Goal: Transaction & Acquisition: Purchase product/service

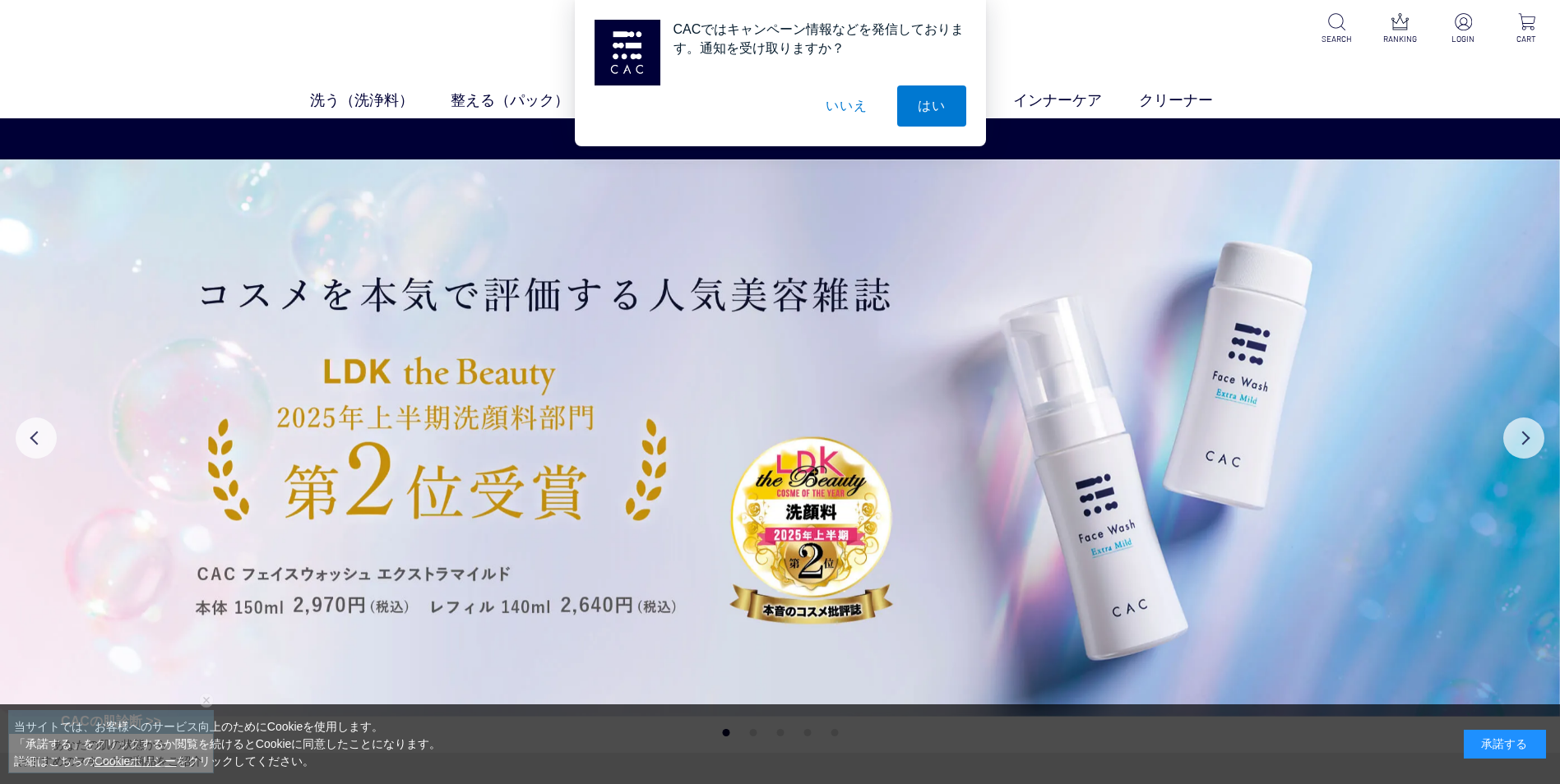
click at [844, 106] on button "いいえ" at bounding box center [846, 107] width 83 height 41
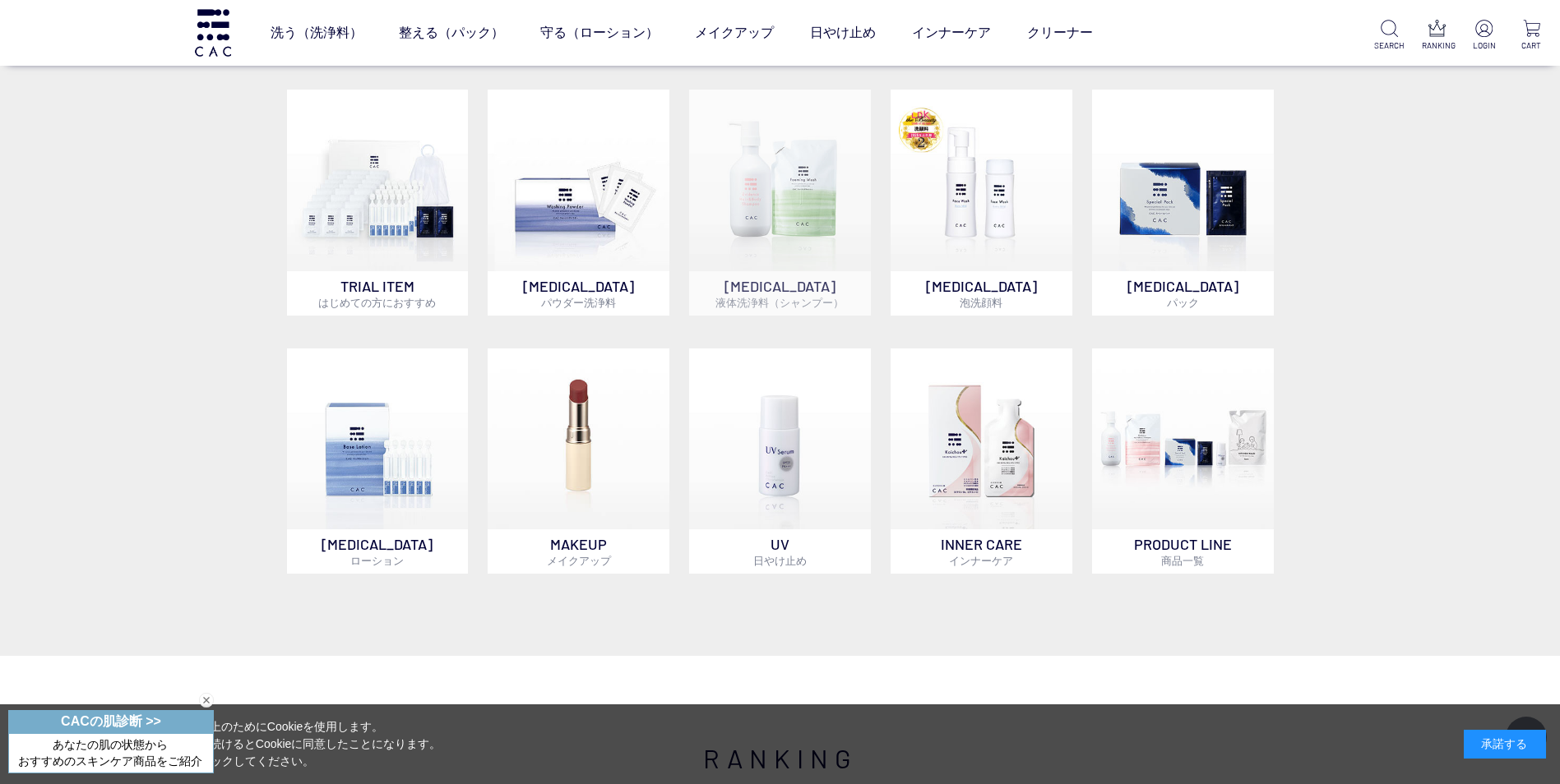
scroll to position [822, 0]
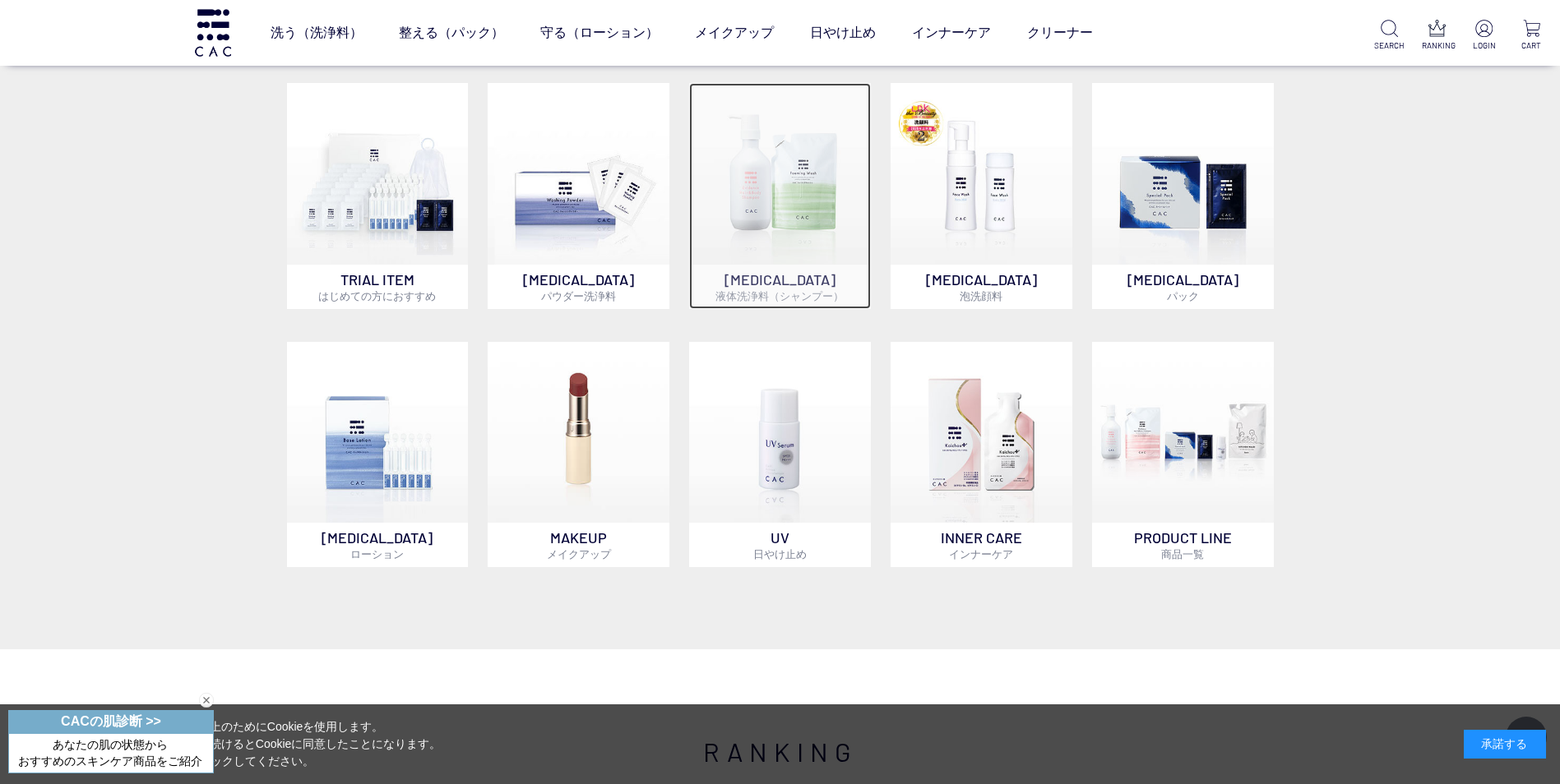
click at [791, 192] on img at bounding box center [780, 174] width 182 height 182
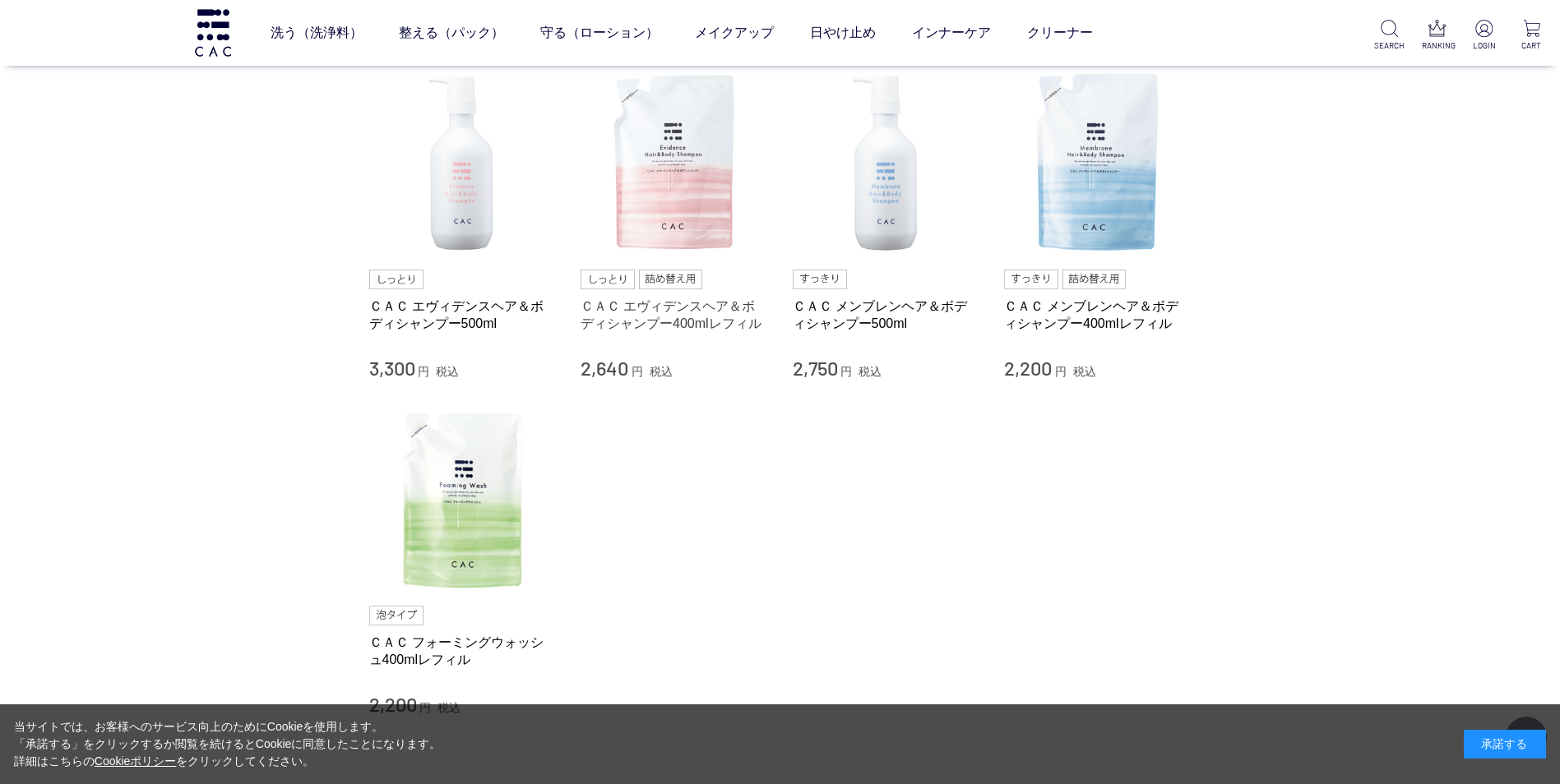
scroll to position [164, 0]
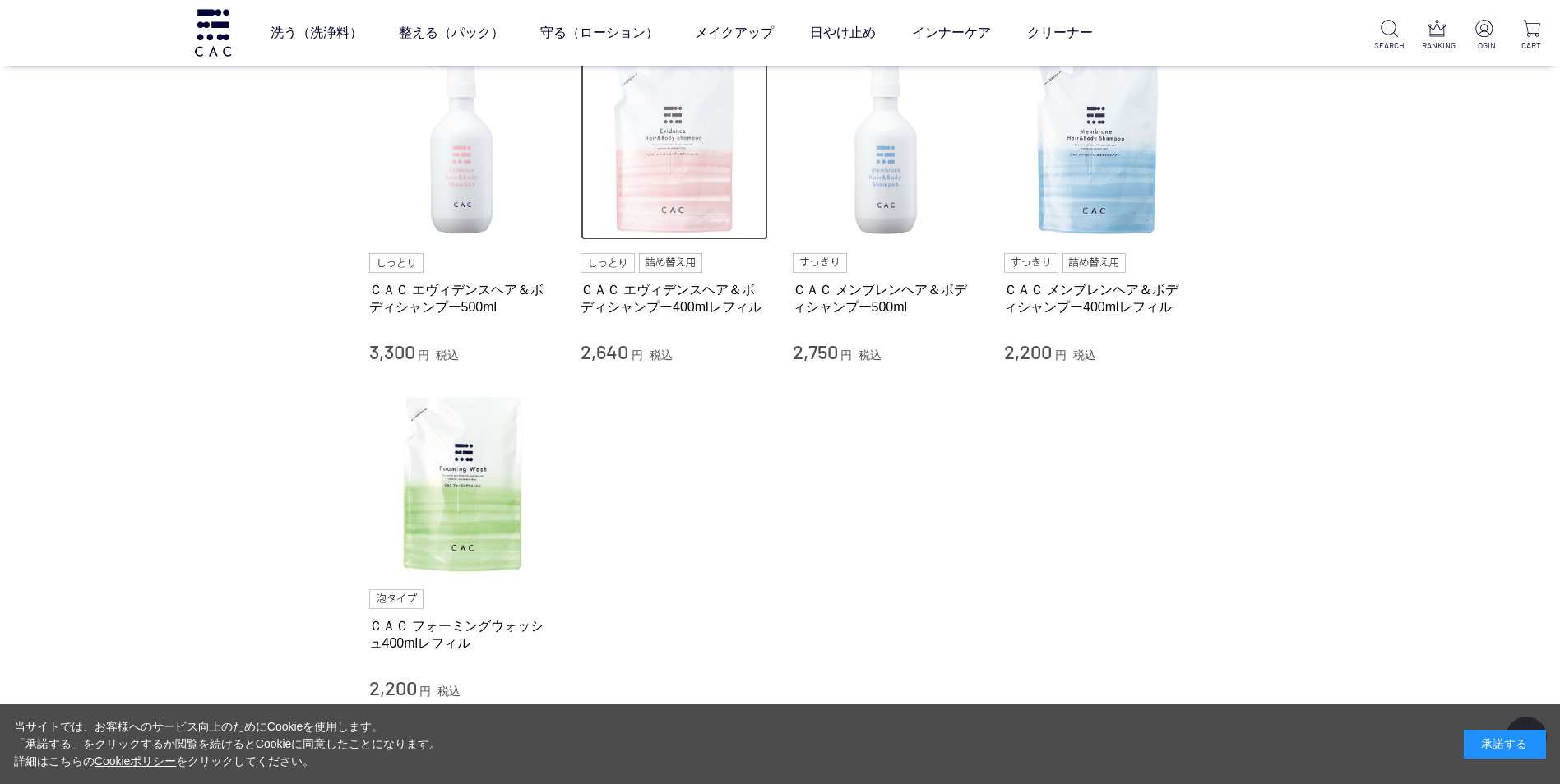
click at [676, 178] on img at bounding box center [674, 147] width 188 height 188
